Goal: Navigation & Orientation: Find specific page/section

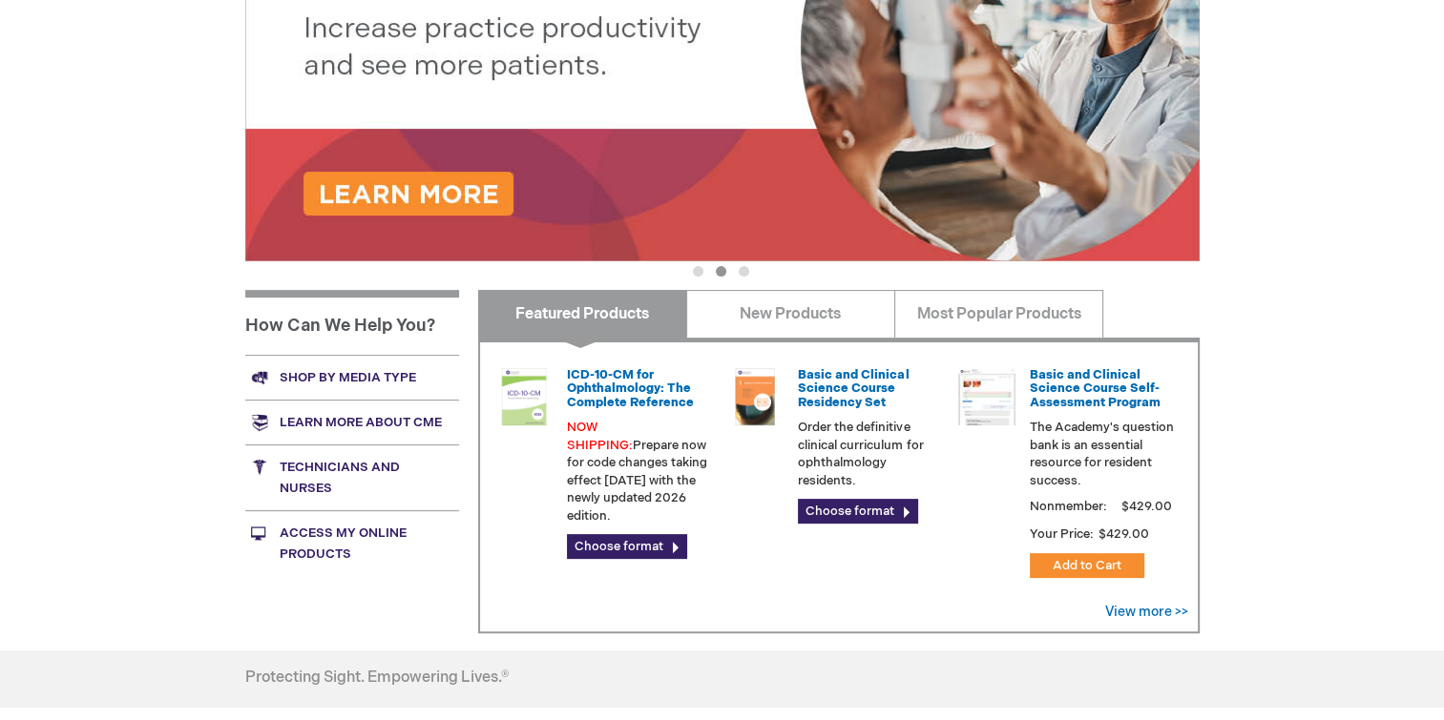
scroll to position [481, 0]
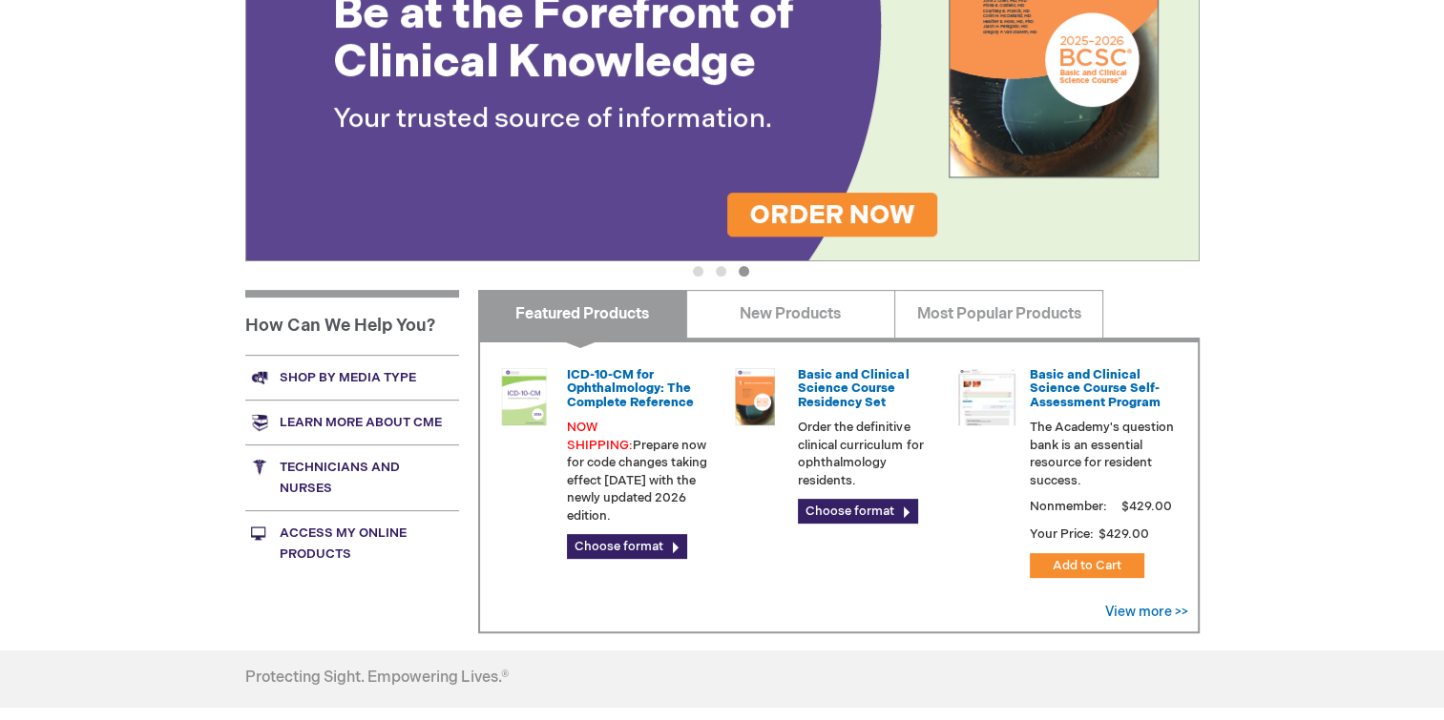
click at [351, 532] on link "Access My Online Products" at bounding box center [352, 544] width 214 height 66
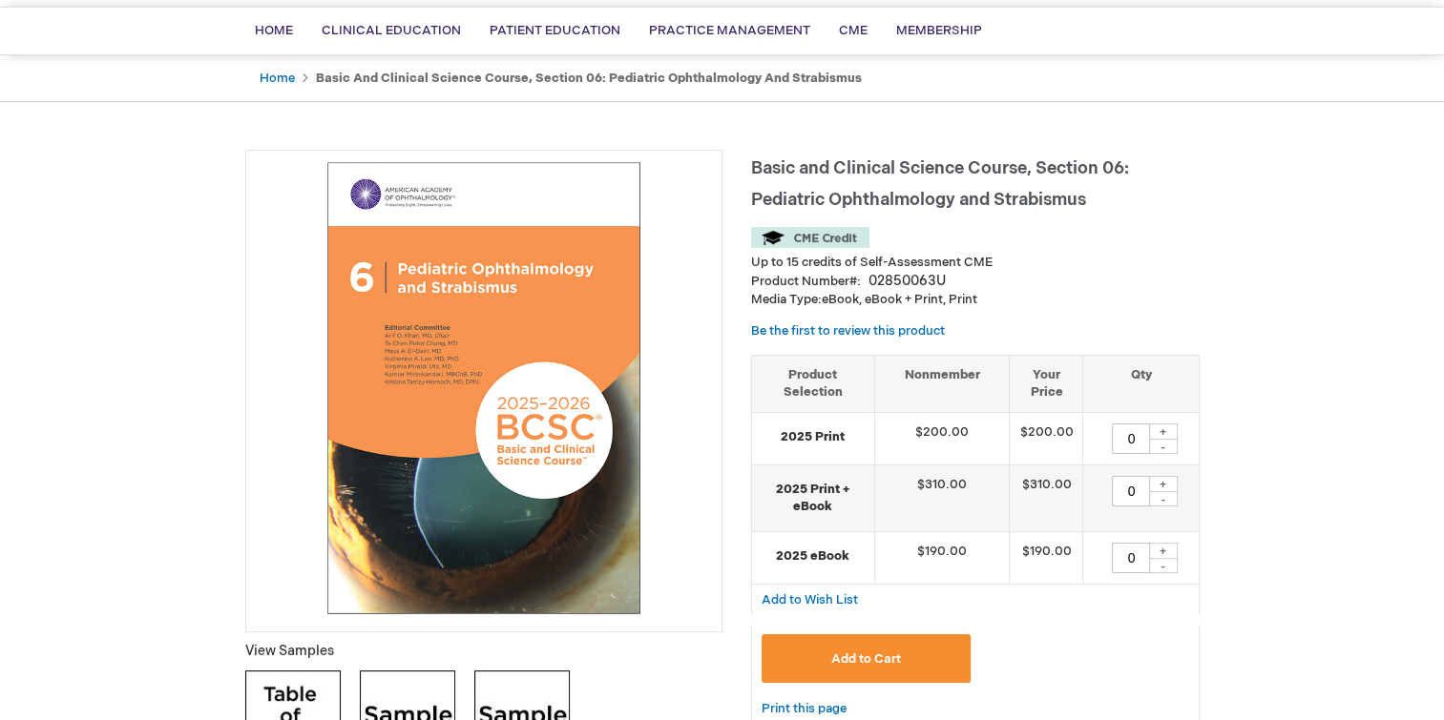
scroll to position [52, 0]
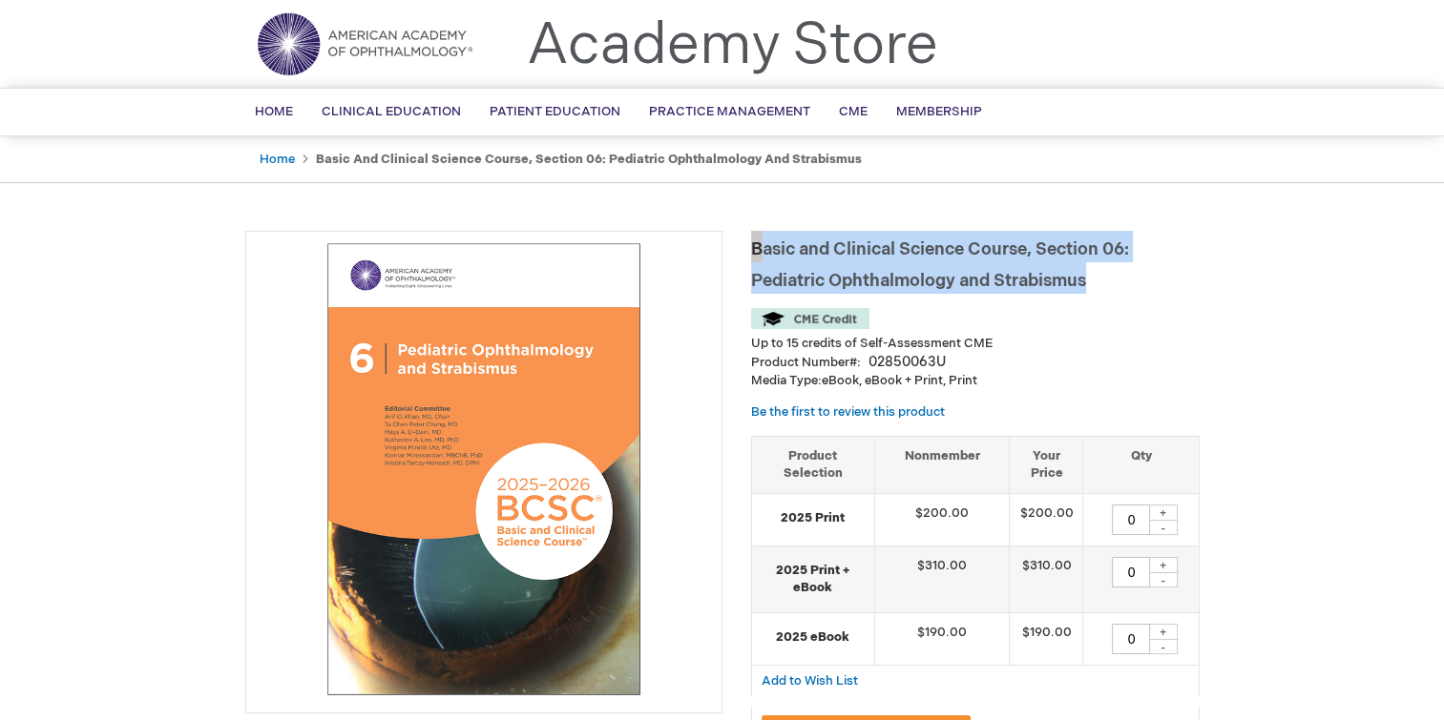
drag, startPoint x: 752, startPoint y: 248, endPoint x: 1155, endPoint y: 289, distance: 404.8
click at [1155, 289] on h1 "Basic and Clinical Science Course, Section 06: Pediatric Ophthalmology and Stra…" at bounding box center [975, 262] width 448 height 63
copy span "Basic and Clinical Science Course, Section 06: Pediatric Ophthalmology and Stra…"
